Goal: Information Seeking & Learning: Learn about a topic

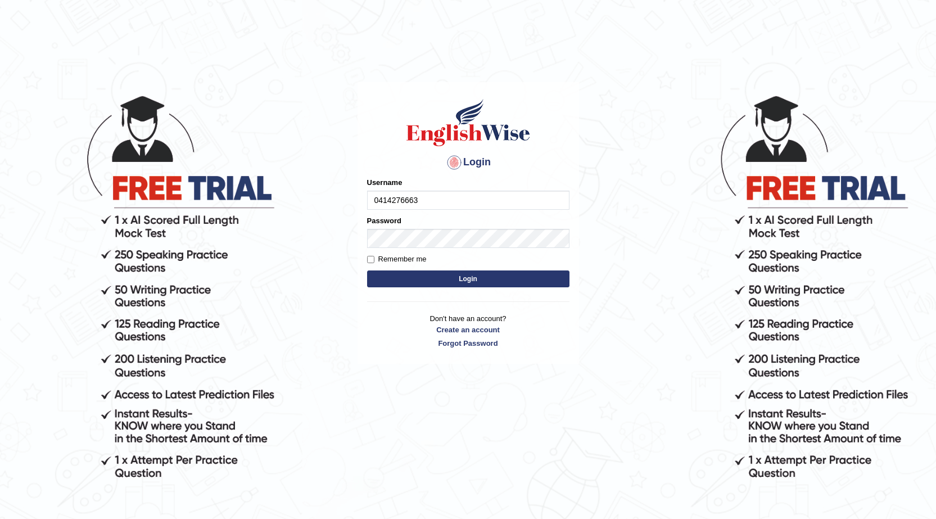
type input "0414276663"
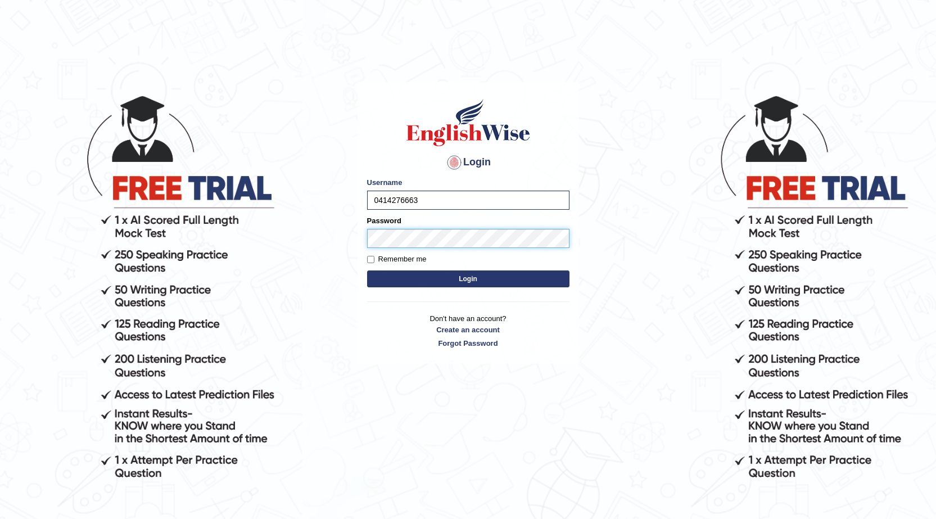
click at [367, 270] on button "Login" at bounding box center [468, 278] width 202 height 17
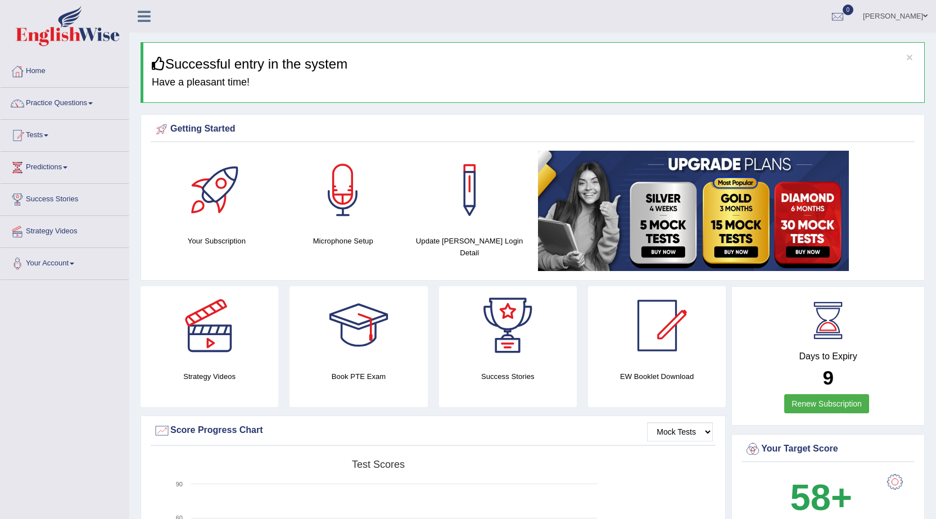
click at [47, 132] on link "Tests" at bounding box center [65, 134] width 128 height 28
click at [54, 179] on link "Take Mock Test" at bounding box center [73, 181] width 105 height 20
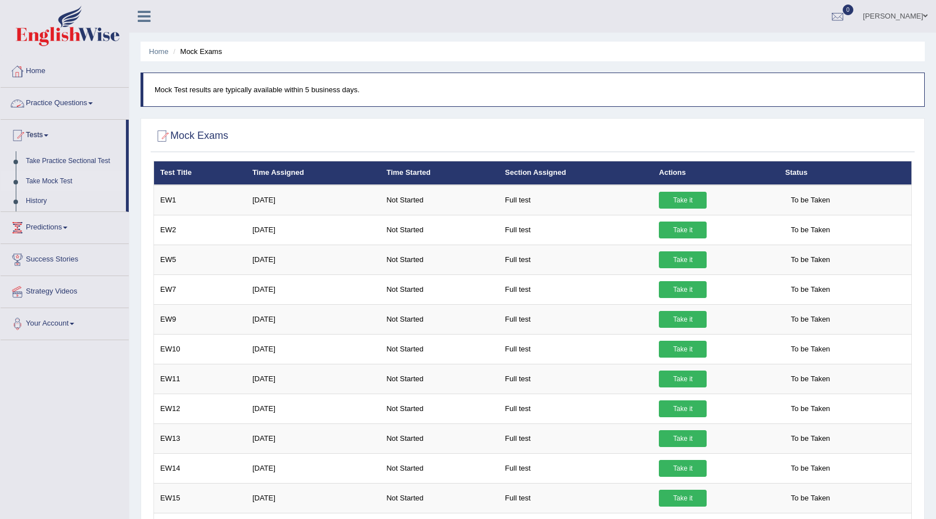
click at [54, 106] on link "Practice Questions" at bounding box center [65, 102] width 128 height 28
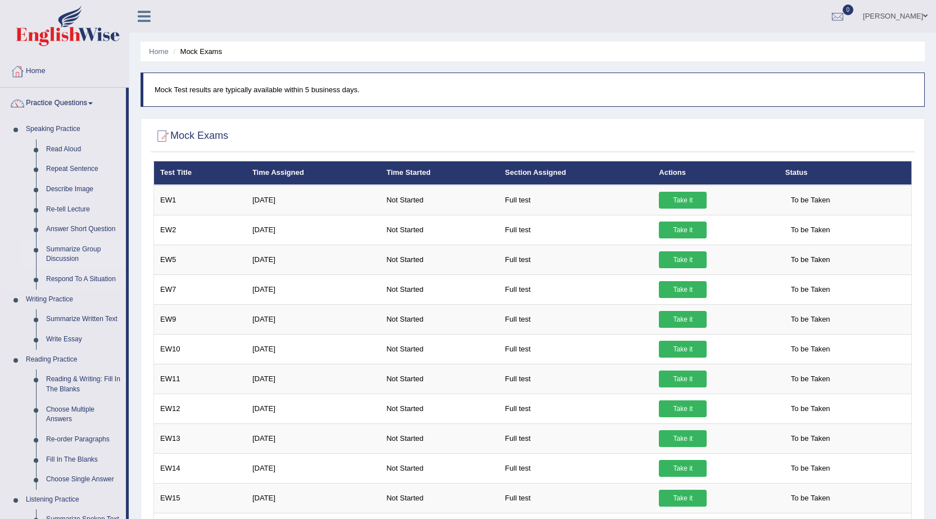
click at [66, 250] on link "Summarize Group Discussion" at bounding box center [83, 254] width 85 height 30
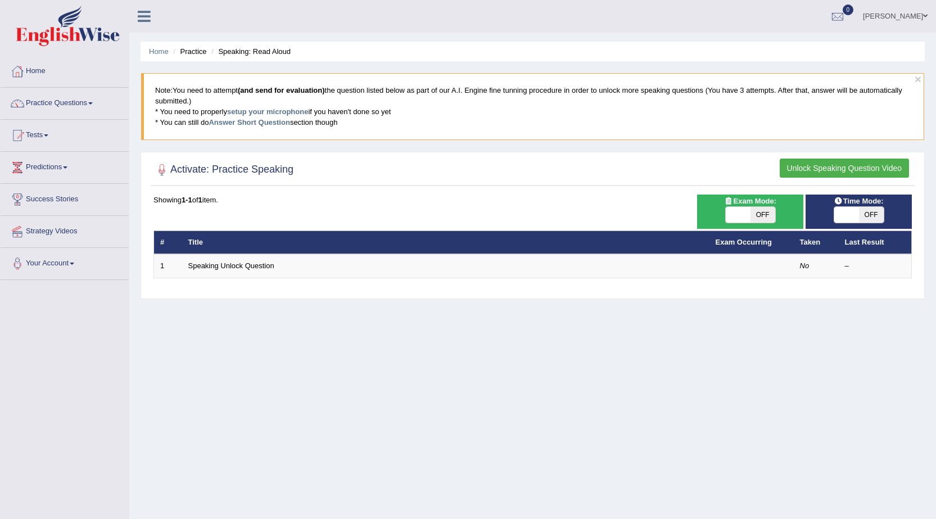
drag, startPoint x: 115, startPoint y: 299, endPoint x: 127, endPoint y: 271, distance: 30.5
click at [117, 299] on div "Toggle navigation Home Practice Questions Speaking Practice Read Aloud Repeat S…" at bounding box center [468, 292] width 936 height 584
click at [280, 57] on li "Speaking: Read Aloud" at bounding box center [249, 51] width 82 height 11
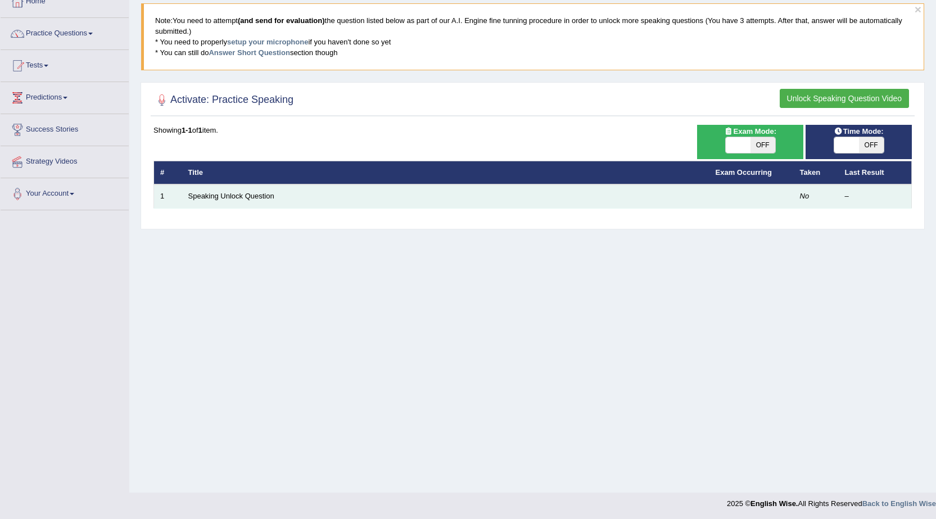
scroll to position [71, 0]
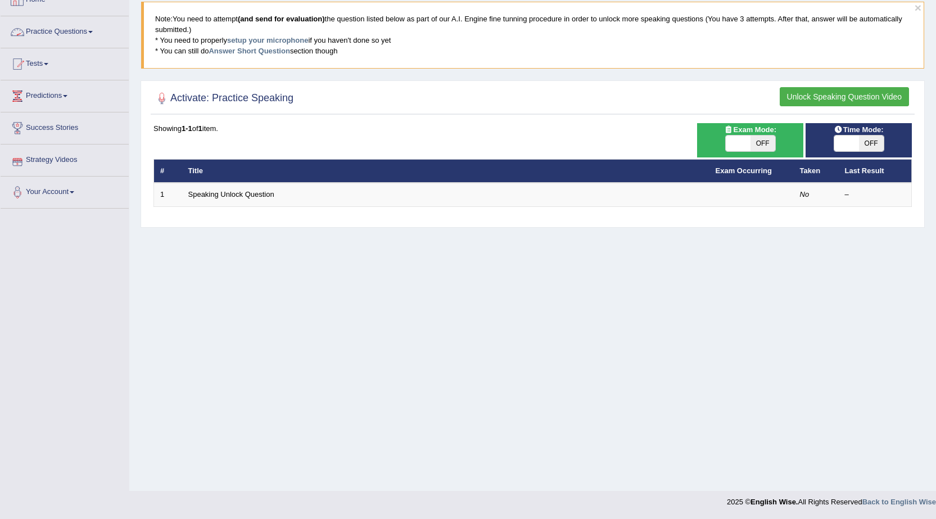
click at [82, 32] on link "Practice Questions" at bounding box center [65, 30] width 128 height 28
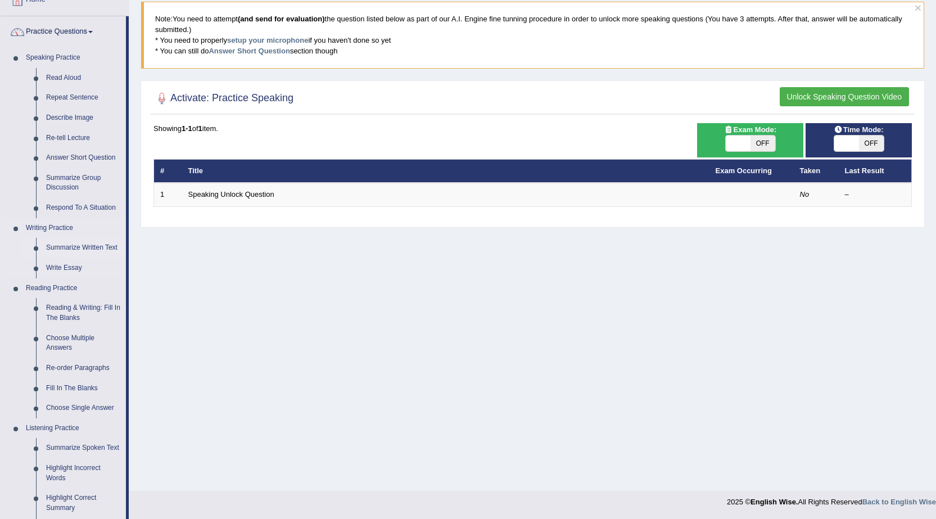
click at [79, 245] on link "Summarize Written Text" at bounding box center [83, 248] width 85 height 20
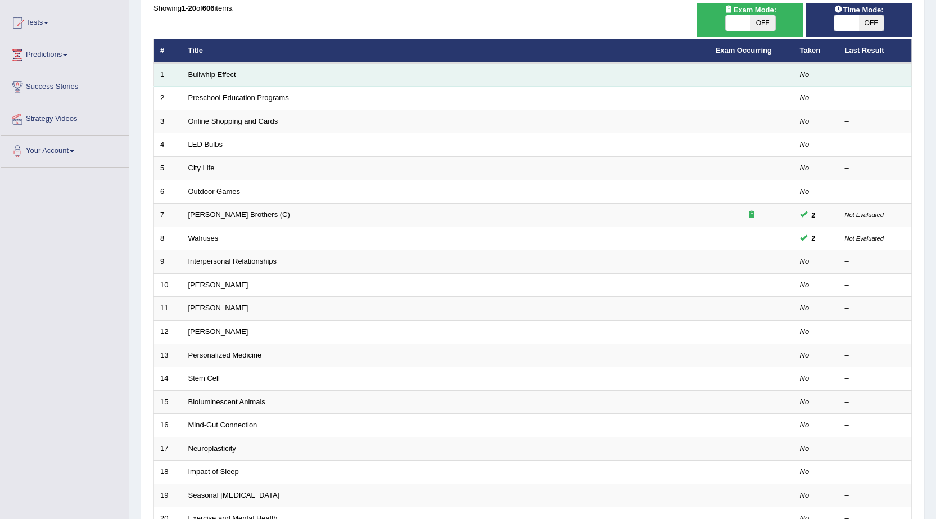
click at [221, 74] on link "Bullwhip Effect" at bounding box center [212, 74] width 48 height 8
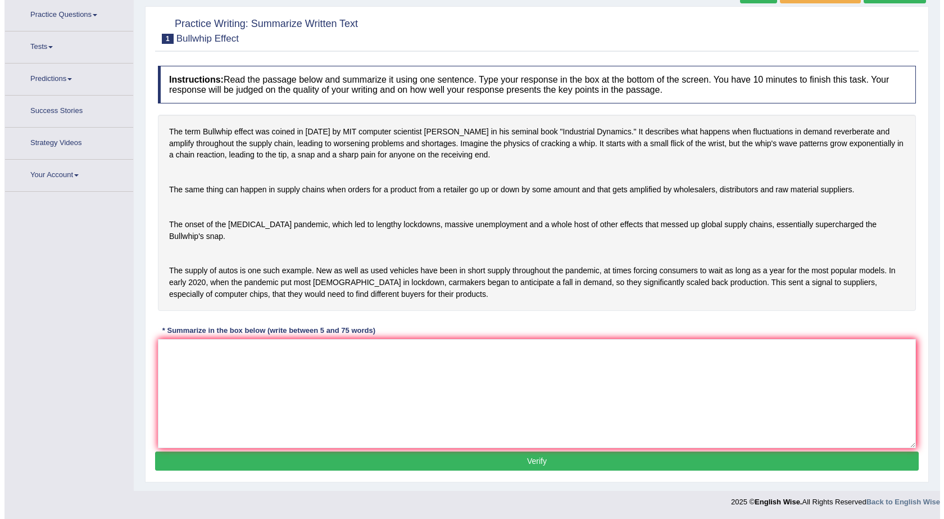
scroll to position [71, 0]
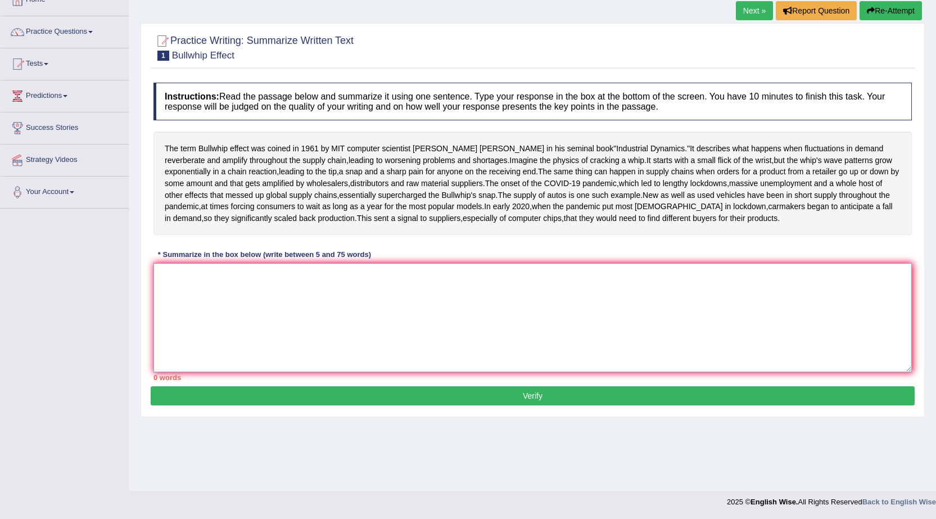
click at [278, 362] on textarea at bounding box center [532, 317] width 758 height 109
drag, startPoint x: 164, startPoint y: 148, endPoint x: 215, endPoint y: 147, distance: 50.6
click at [215, 147] on div "The term Bullwhip effect was coined in 1961 by MIT computer scientist Jay Forre…" at bounding box center [532, 182] width 758 height 103
click at [172, 147] on span "The" at bounding box center [171, 149] width 13 height 12
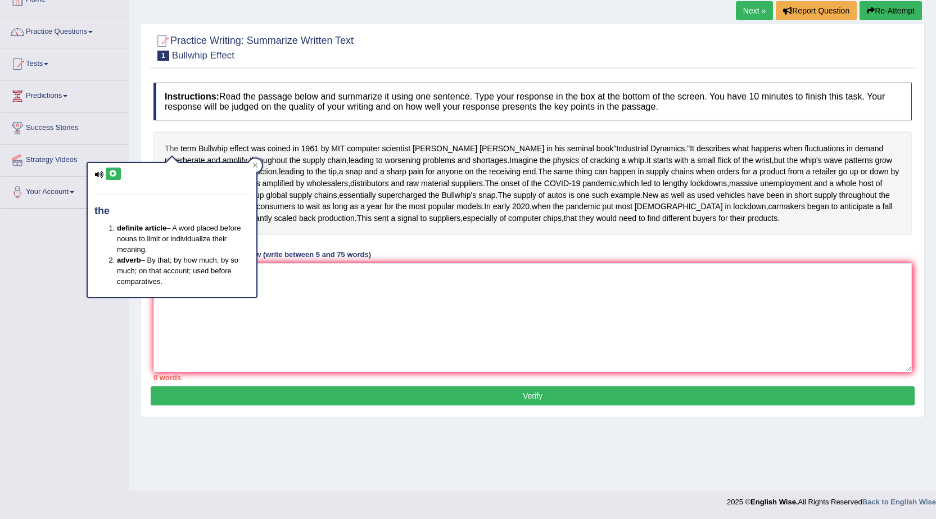
click at [170, 147] on span "The" at bounding box center [171, 149] width 13 height 12
click at [172, 147] on body "Toggle navigation Home Practice Questions Speaking Practice Read Aloud Repeat S…" at bounding box center [468, 188] width 936 height 519
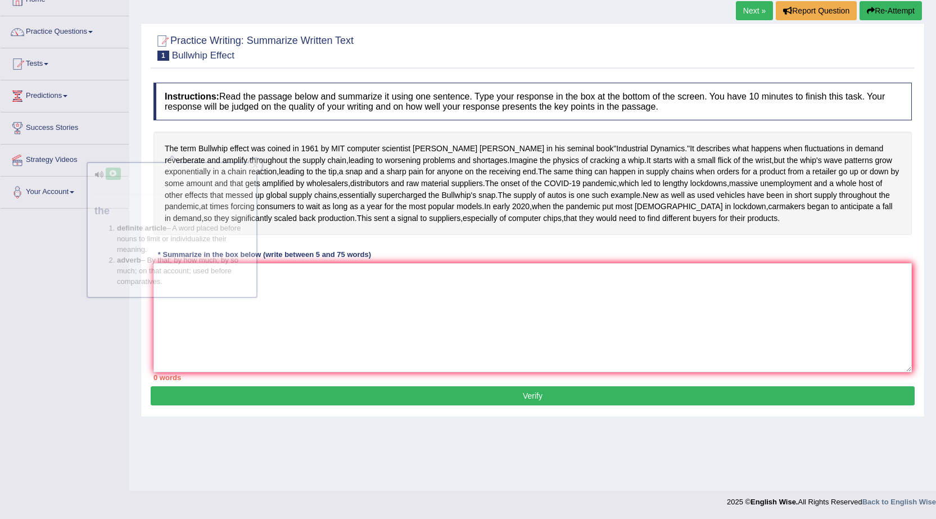
click at [162, 147] on div "The term Bullwhip effect was coined in 1961 by MIT computer scientist Jay Forre…" at bounding box center [532, 182] width 758 height 103
click at [217, 347] on textarea at bounding box center [532, 317] width 758 height 109
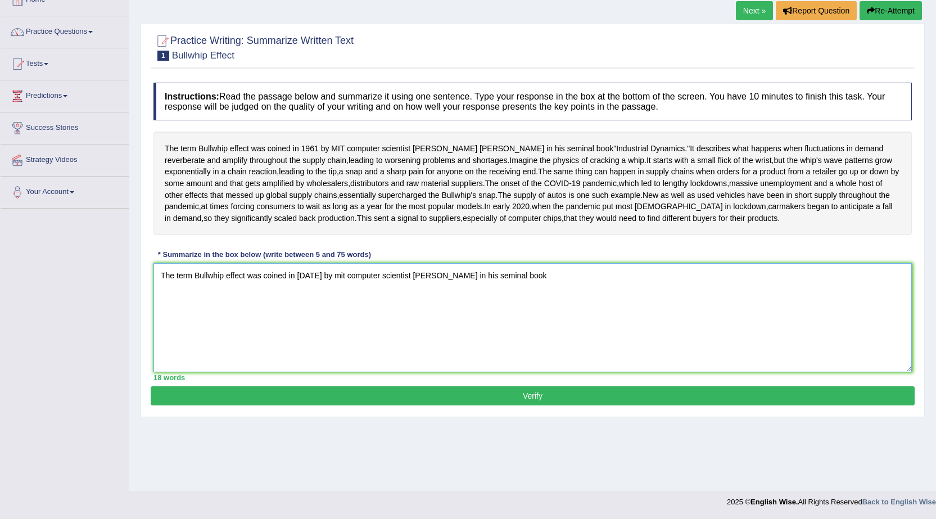
click at [407, 333] on textarea "The term Bullwhip effect was coined in 1961 by mit computer scientist jay forre…" at bounding box center [532, 317] width 758 height 109
click at [424, 335] on textarea "The term Bullwhip effect was coined in 1961 by mit computer scientist Jay forre…" at bounding box center [532, 317] width 758 height 109
click at [530, 338] on textarea "The term Bullwhip effect was coined in 1961 by mit computer scientist Jay Forre…" at bounding box center [532, 317] width 758 height 109
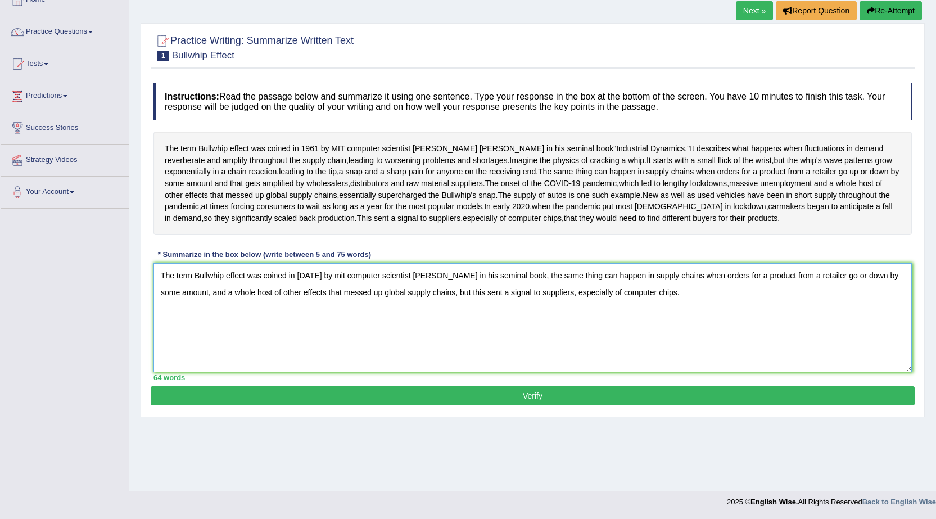
type textarea "The term Bullwhip effect was coined in 1961 by mit computer scientist Jay Forre…"
click at [501, 405] on button "Verify" at bounding box center [533, 395] width 764 height 19
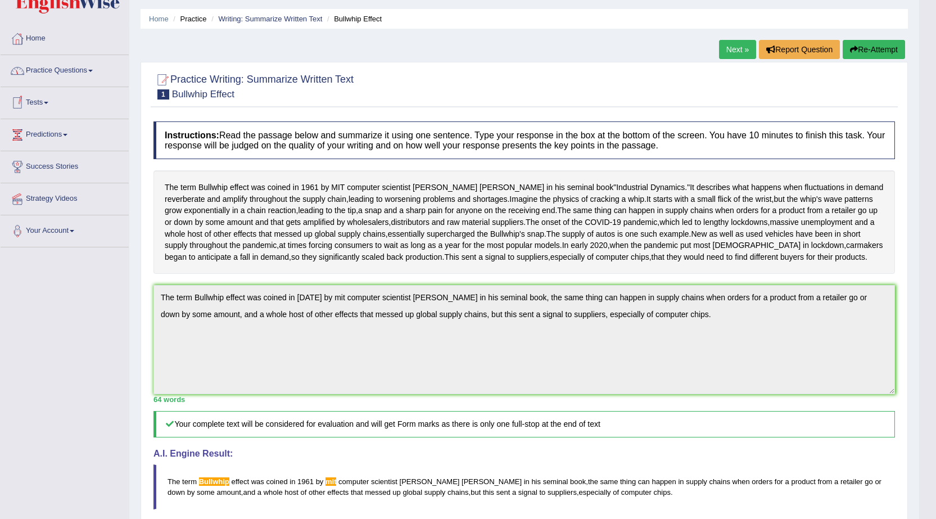
scroll to position [12, 0]
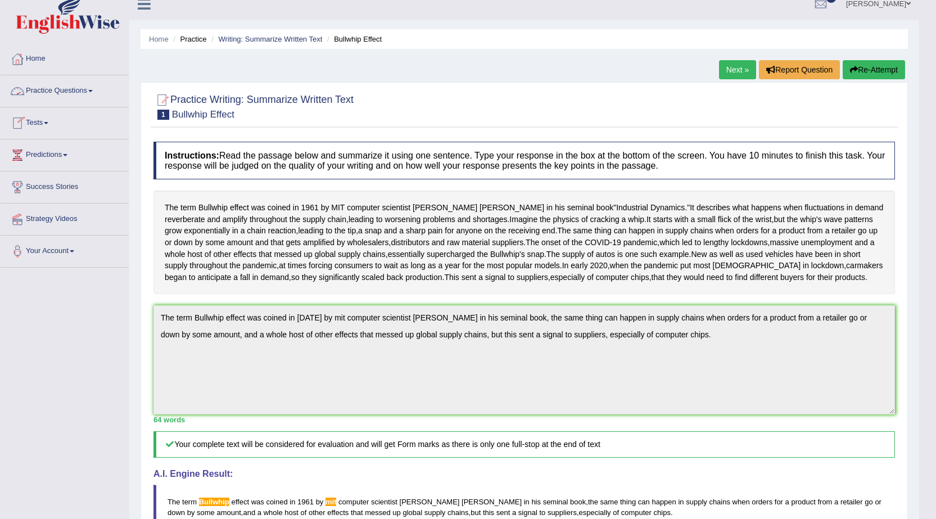
click at [80, 89] on link "Practice Questions" at bounding box center [65, 89] width 128 height 28
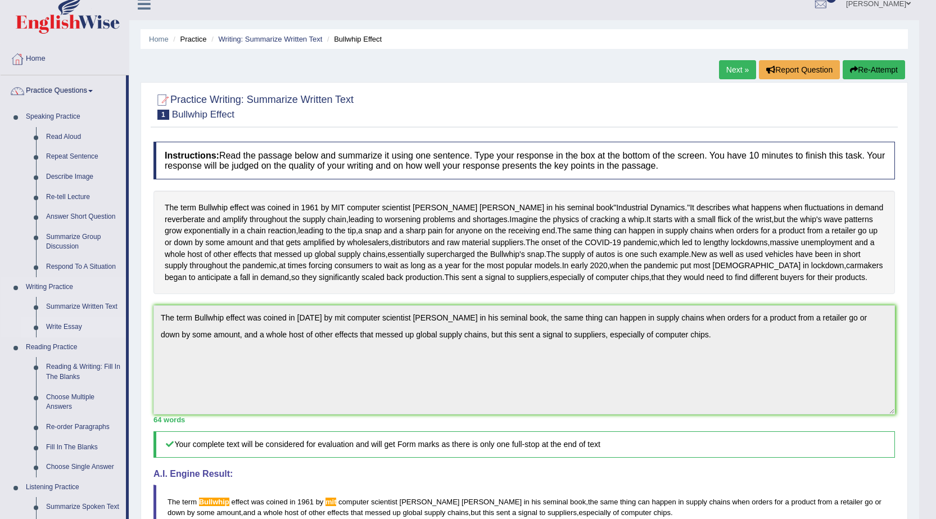
click at [71, 324] on link "Write Essay" at bounding box center [83, 327] width 85 height 20
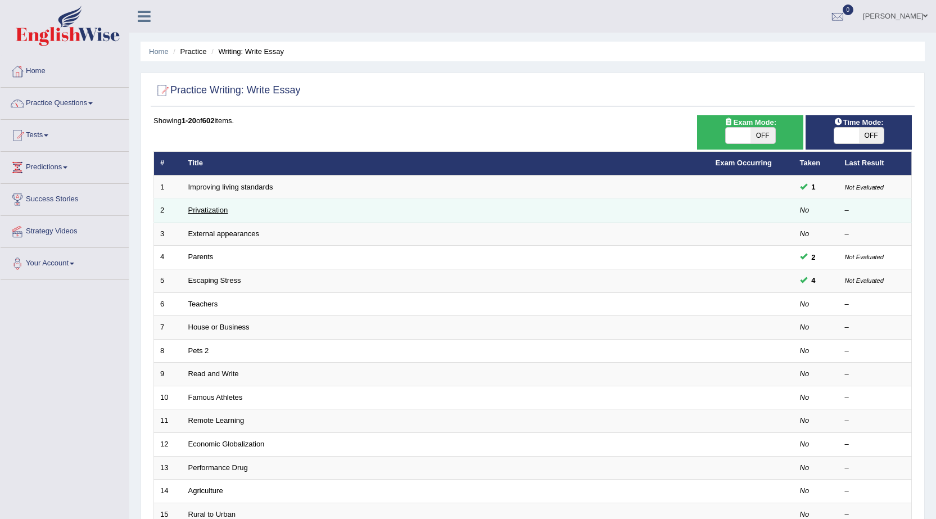
click at [225, 212] on link "Privatization" at bounding box center [208, 210] width 40 height 8
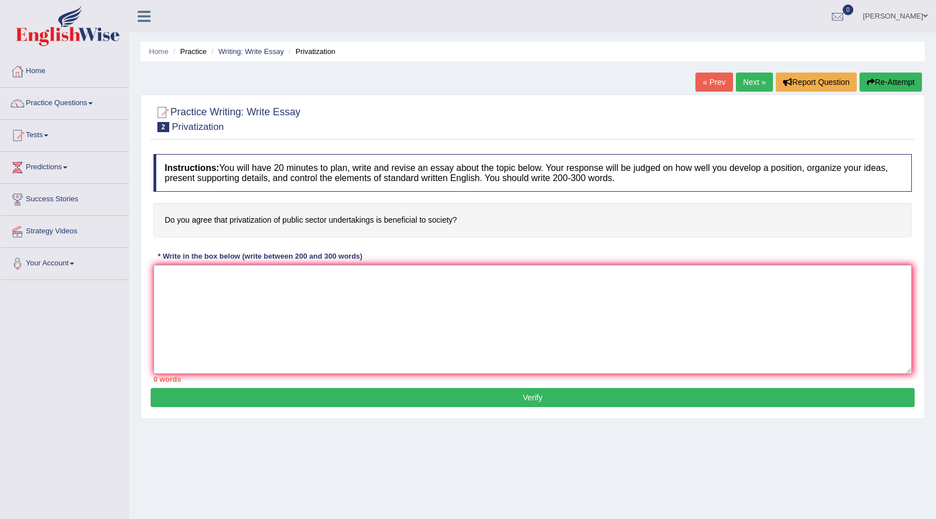
click at [276, 303] on textarea at bounding box center [532, 319] width 758 height 109
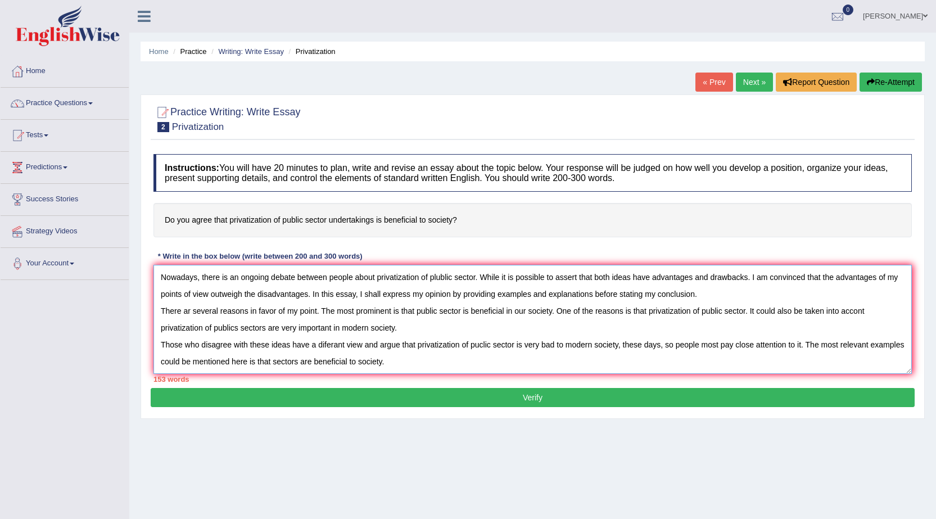
scroll to position [10, 0]
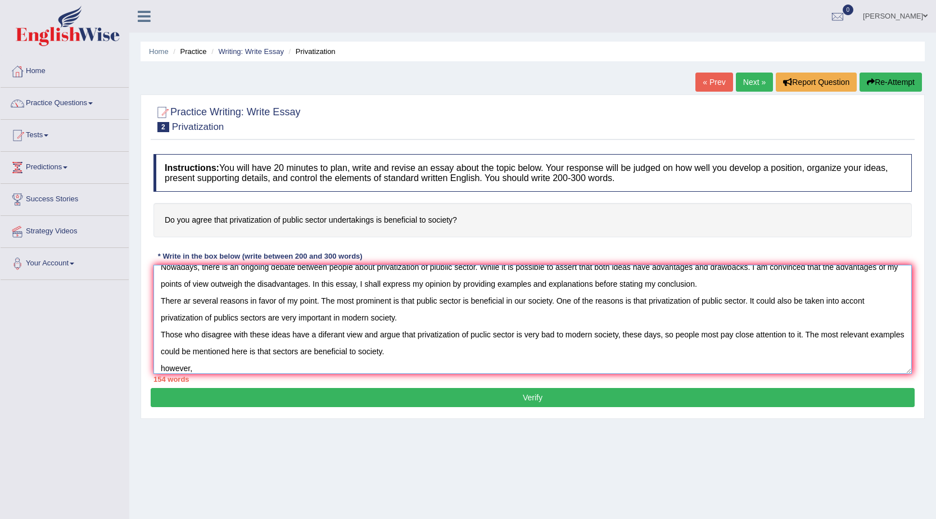
click at [164, 366] on textarea "Nowadays, there is an ongoing debate between people about privatization of plub…" at bounding box center [532, 319] width 758 height 109
click at [205, 364] on textarea "Nowadays, there is an ongoing debate between people about privatization of plub…" at bounding box center [532, 319] width 758 height 109
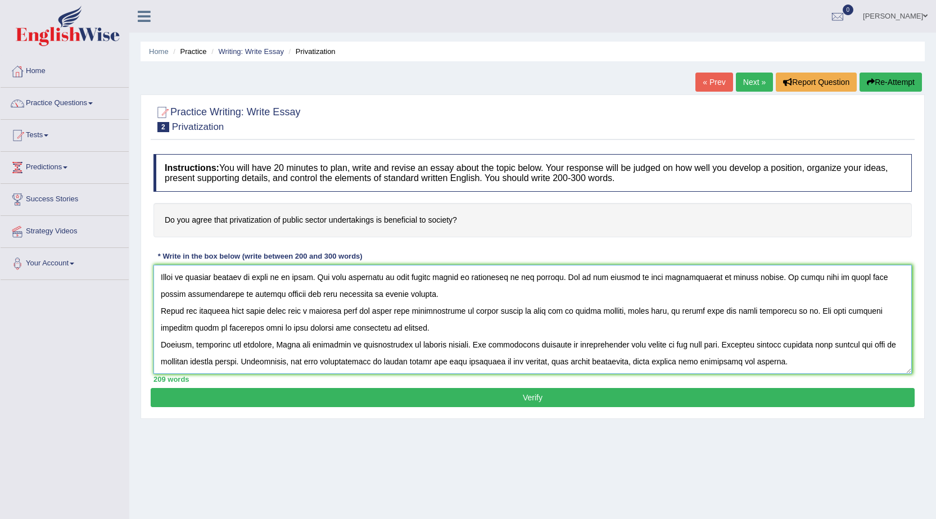
scroll to position [44, 0]
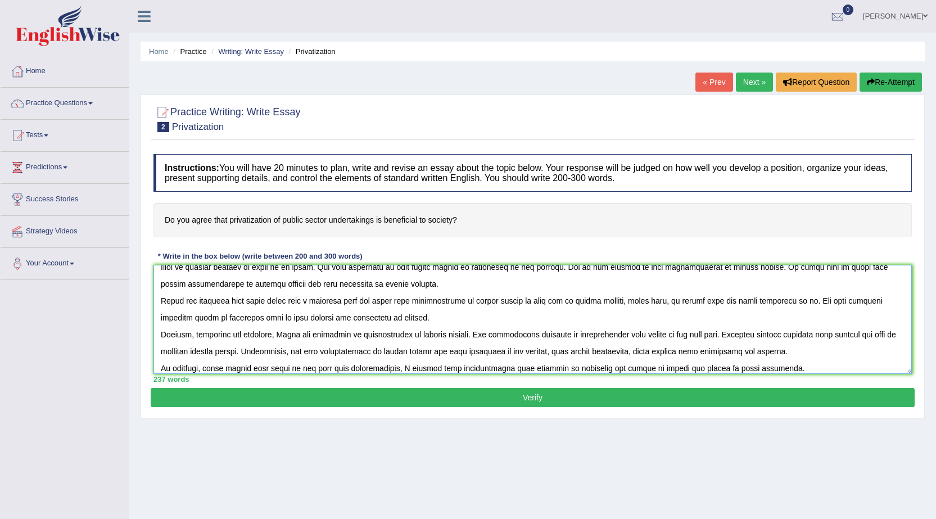
type textarea "Nowadays, there is an ongoing debate between people about privatization of plub…"
click at [533, 398] on button "Verify" at bounding box center [533, 397] width 764 height 19
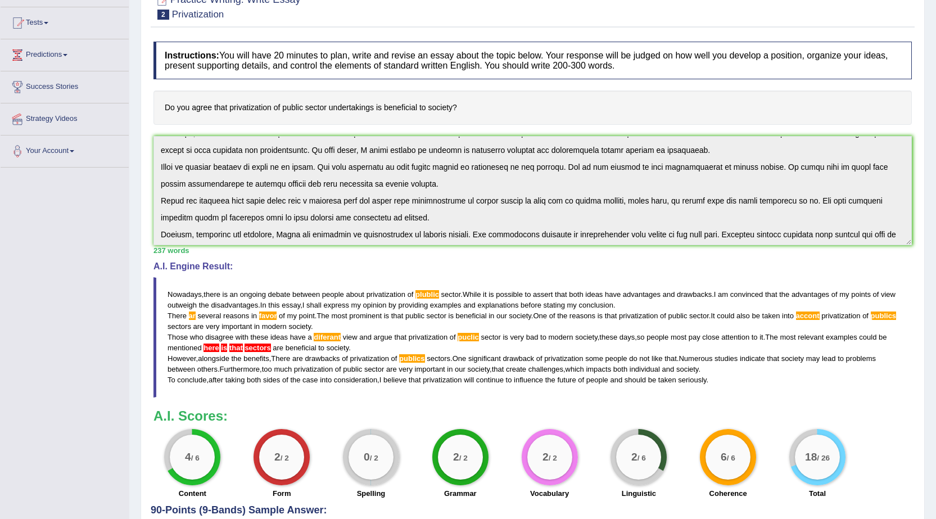
scroll to position [0, 0]
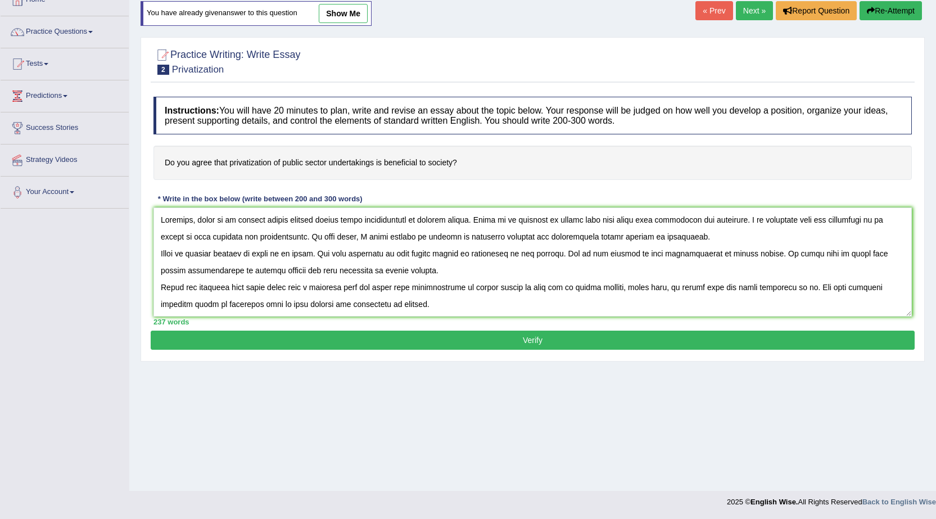
click at [189, 253] on textarea at bounding box center [532, 261] width 758 height 109
click at [862, 255] on textarea at bounding box center [532, 261] width 758 height 109
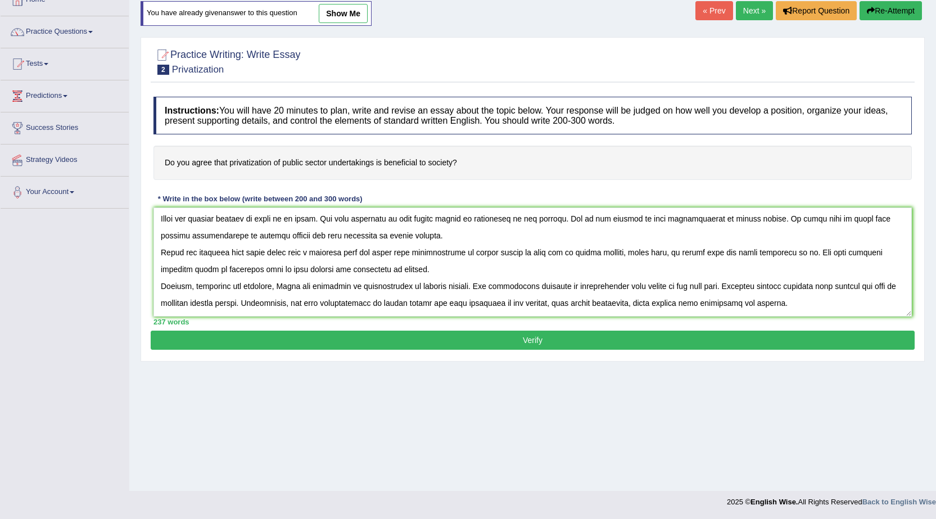
scroll to position [51, 0]
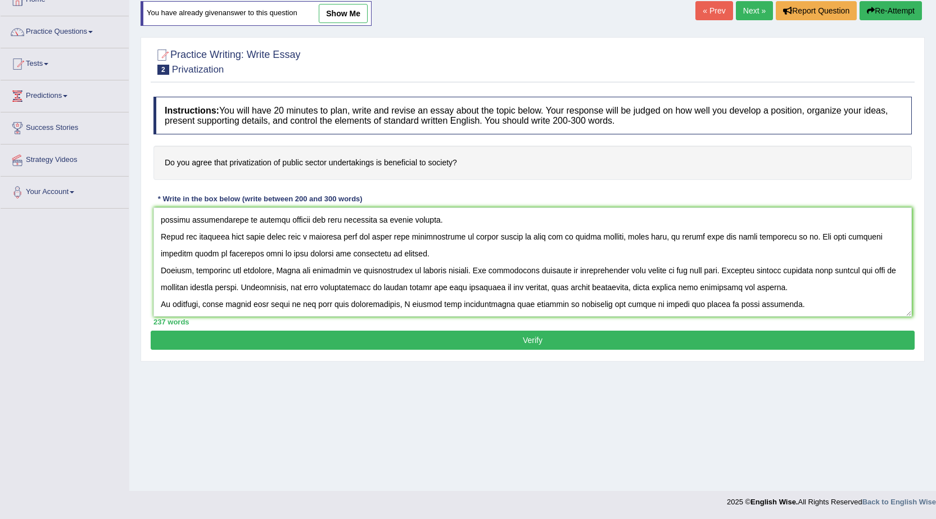
click at [325, 235] on textarea at bounding box center [532, 261] width 758 height 109
click at [290, 254] on textarea at bounding box center [532, 261] width 758 height 109
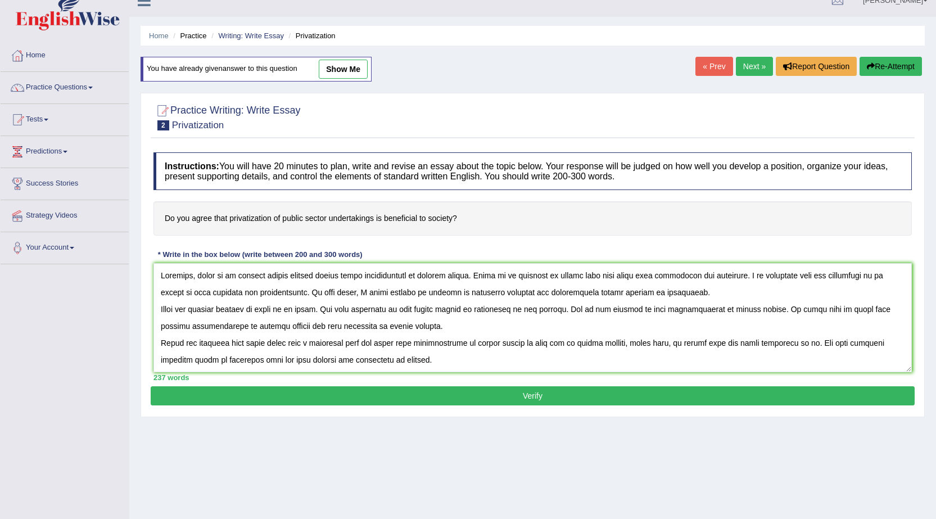
scroll to position [15, 0]
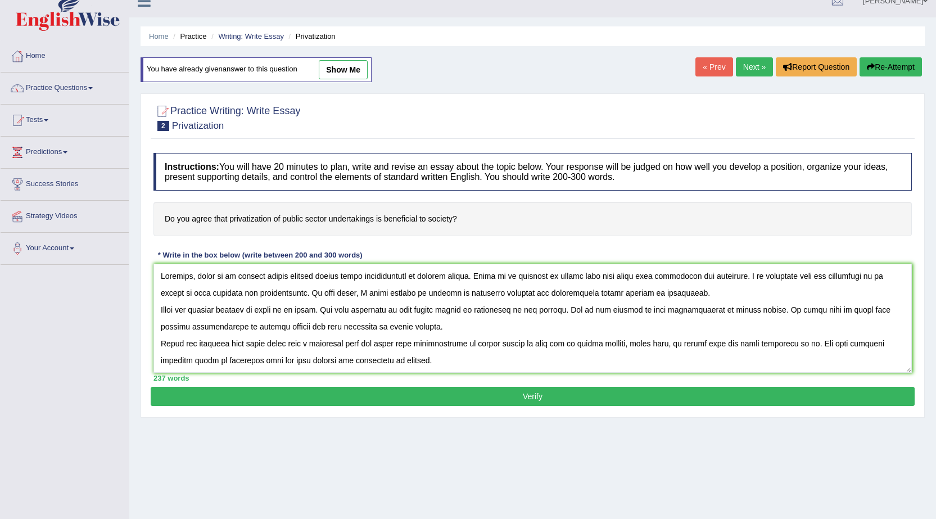
type textarea "Nowadays, there is an ongoing debate between people about privatization of plub…"
click at [537, 394] on button "Verify" at bounding box center [533, 396] width 764 height 19
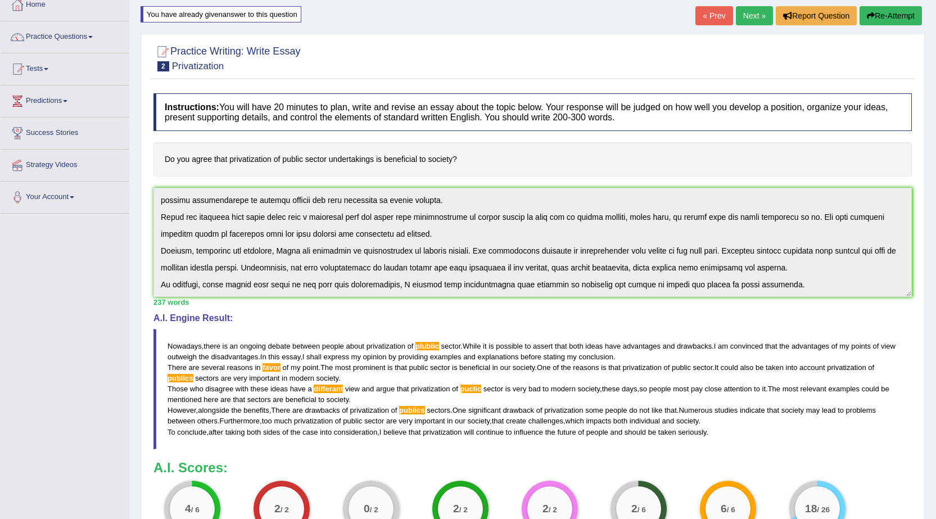
scroll to position [67, 0]
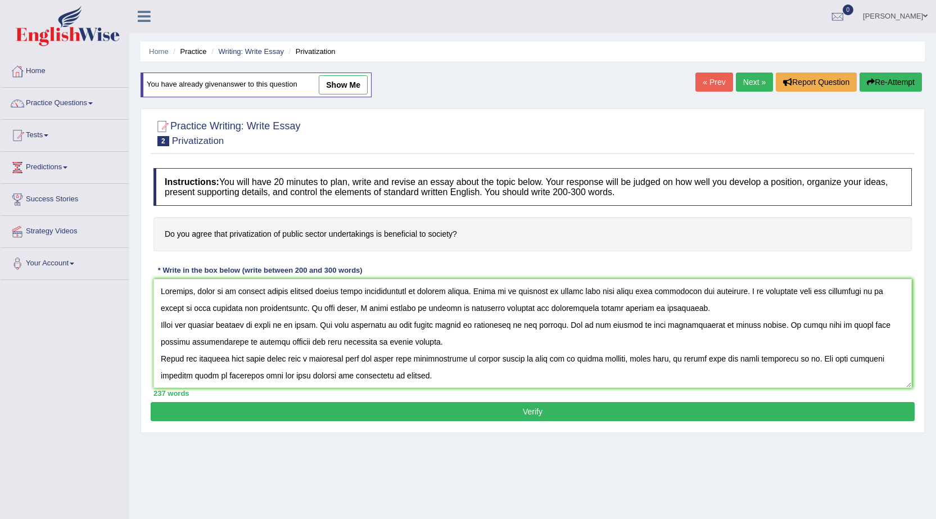
click at [450, 293] on textarea at bounding box center [532, 333] width 758 height 109
click at [435, 290] on textarea at bounding box center [532, 333] width 758 height 109
click at [237, 342] on textarea at bounding box center [532, 333] width 758 height 109
click at [346, 358] on textarea at bounding box center [532, 333] width 758 height 109
click at [484, 359] on textarea at bounding box center [532, 333] width 758 height 109
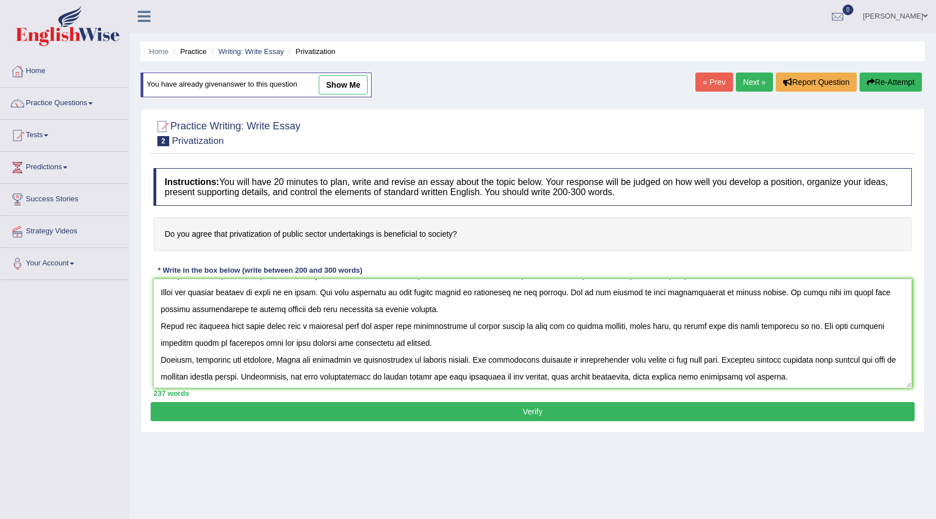
scroll to position [51, 0]
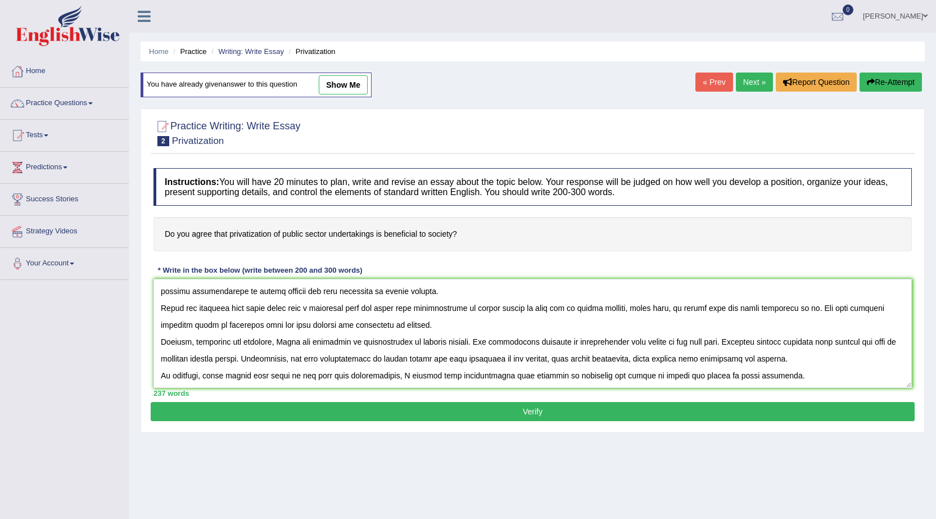
click at [438, 342] on textarea at bounding box center [532, 333] width 758 height 109
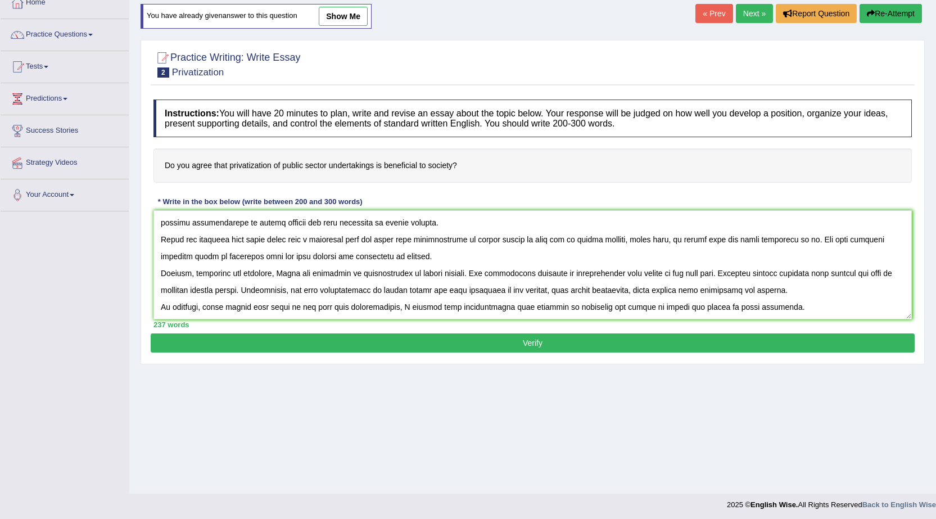
scroll to position [71, 0]
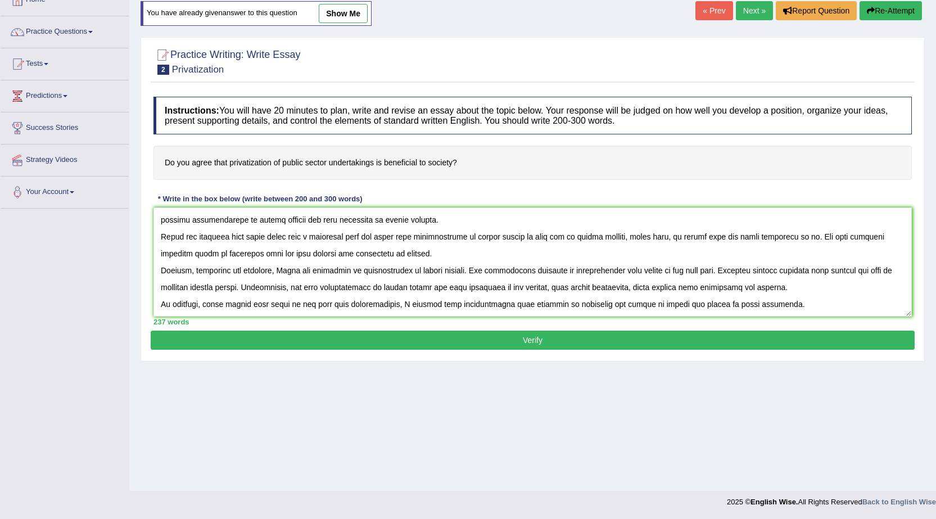
type textarea "Nowadays, there is an ongoing debate between people about privatization of publ…"
click at [533, 333] on button "Verify" at bounding box center [533, 339] width 764 height 19
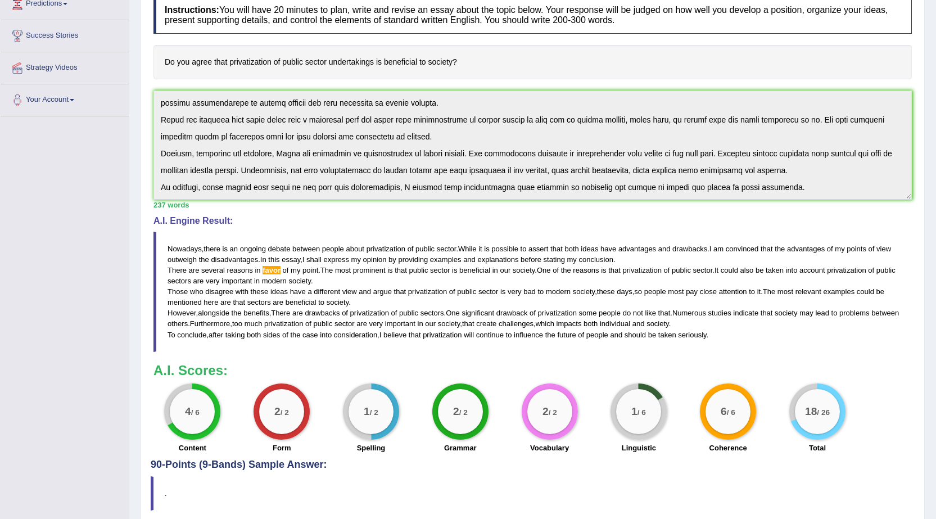
scroll to position [184, 0]
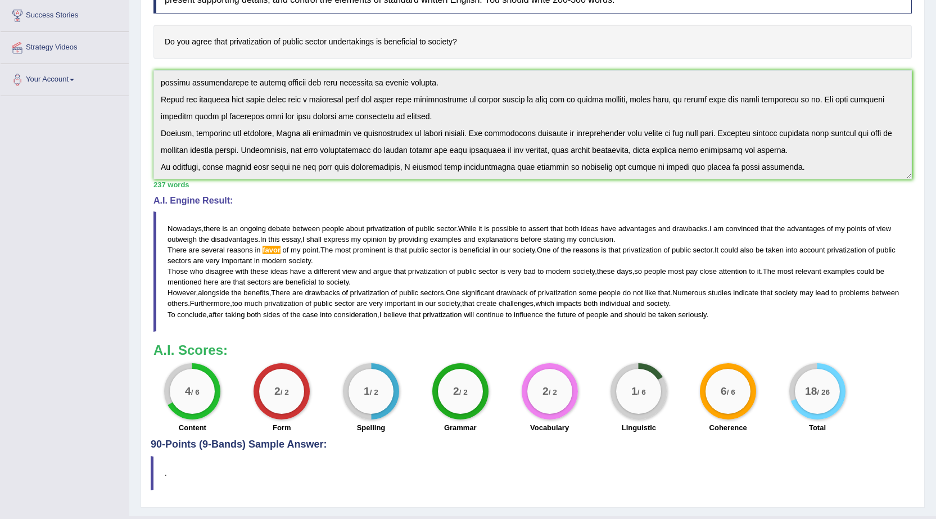
click at [636, 414] on div "1 / 6" at bounding box center [638, 391] width 56 height 56
click at [651, 371] on div "1 / 6" at bounding box center [638, 391] width 56 height 56
click at [634, 392] on big "1" at bounding box center [634, 391] width 6 height 12
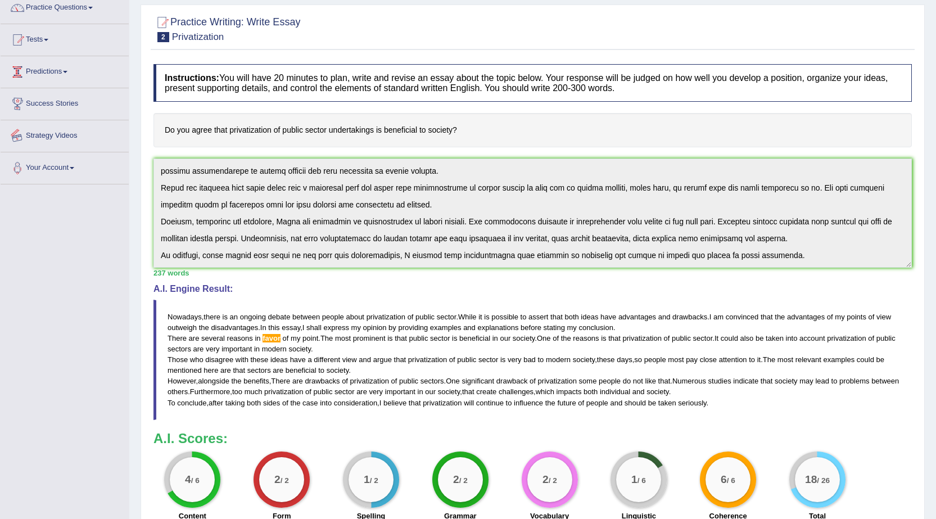
scroll to position [0, 0]
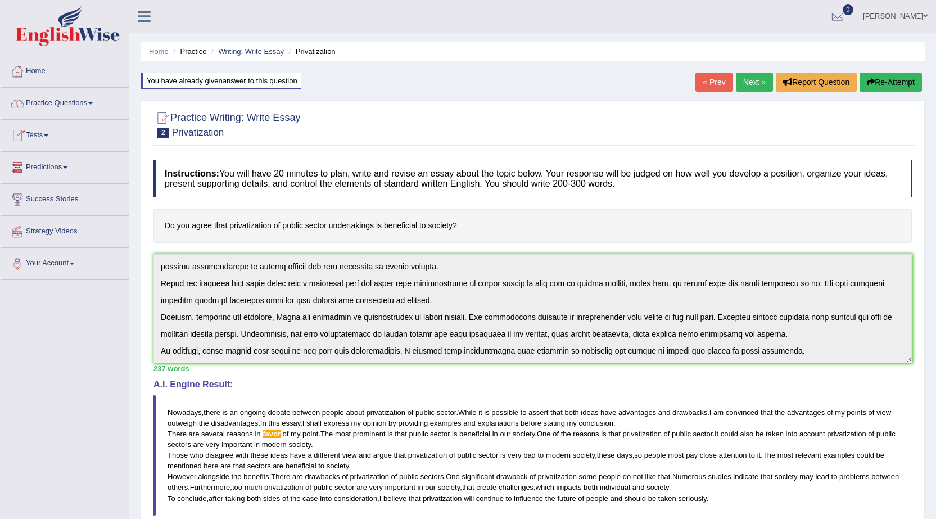
click at [919, 19] on link "Thomas" at bounding box center [894, 14] width 81 height 29
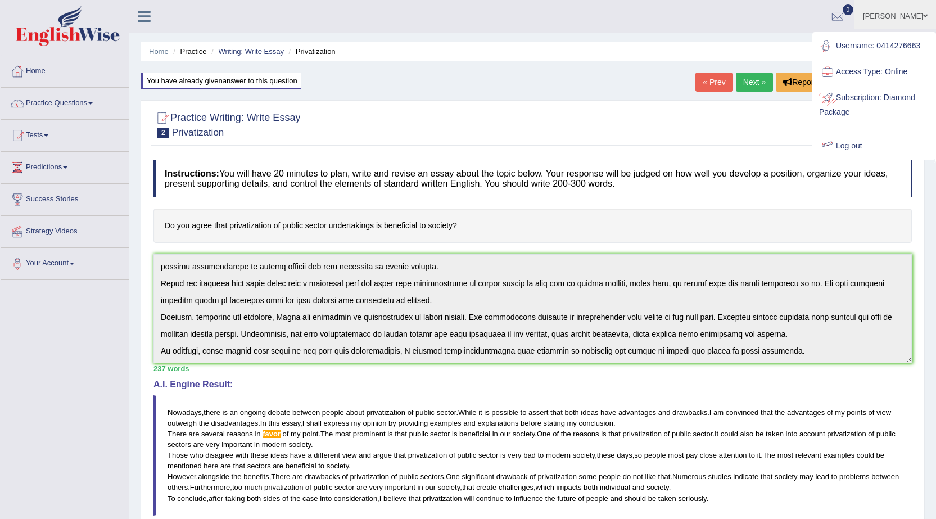
click at [852, 146] on link "Log out" at bounding box center [873, 146] width 121 height 26
